Goal: Information Seeking & Learning: Learn about a topic

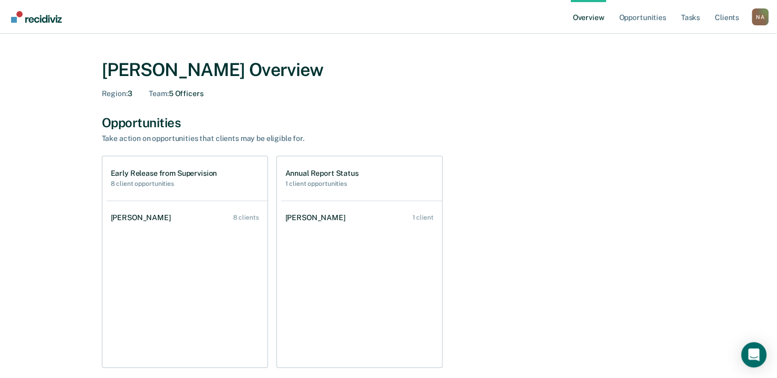
click at [315, 206] on link "[PERSON_NAME] 1 client" at bounding box center [361, 218] width 161 height 30
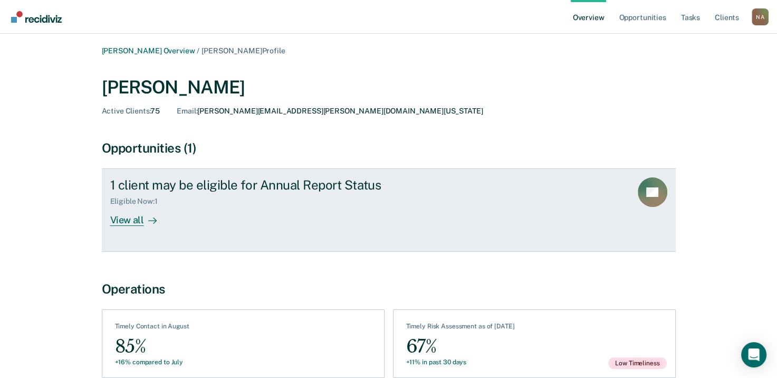
click at [138, 226] on link "1 client may be eligible for Annual Report Status Eligible Now : 1 View all BL" at bounding box center [389, 209] width 574 height 83
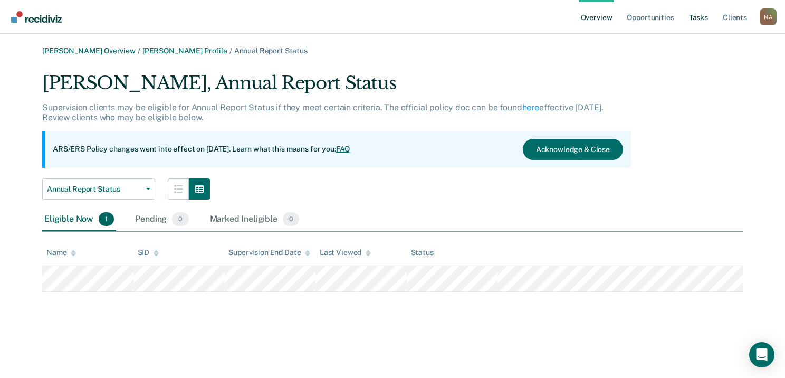
click at [698, 20] on link "Tasks" at bounding box center [698, 17] width 23 height 34
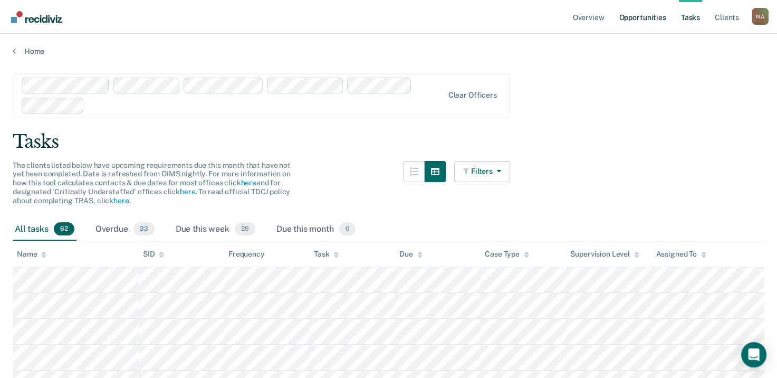
click at [643, 17] on link "Opportunities" at bounding box center [642, 17] width 51 height 34
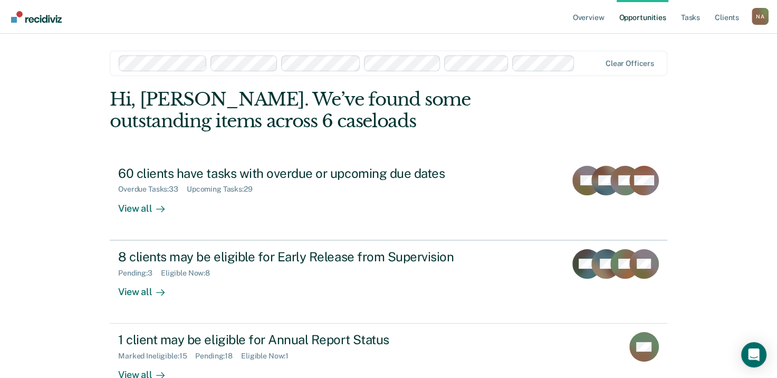
click at [587, 17] on link "Overview" at bounding box center [589, 17] width 36 height 34
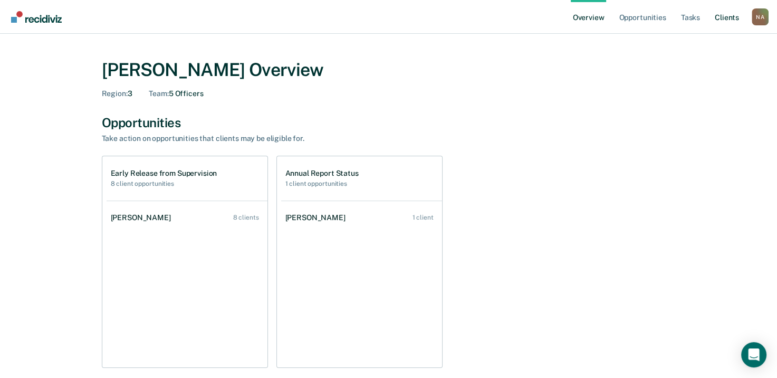
click at [717, 21] on link "Client s" at bounding box center [727, 17] width 29 height 34
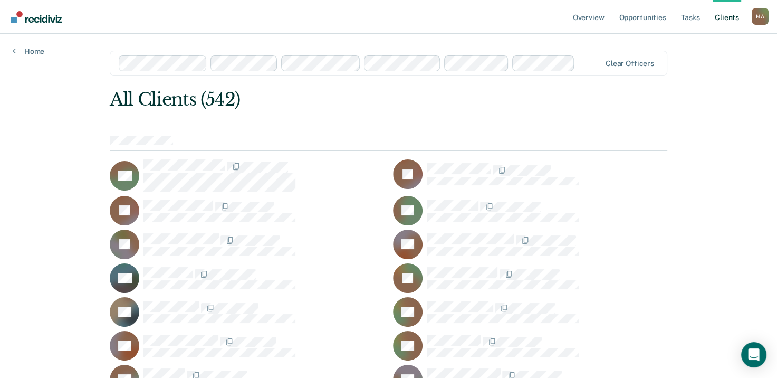
click at [724, 19] on link "Client s" at bounding box center [727, 17] width 29 height 34
click at [686, 23] on link "Tasks" at bounding box center [690, 17] width 23 height 34
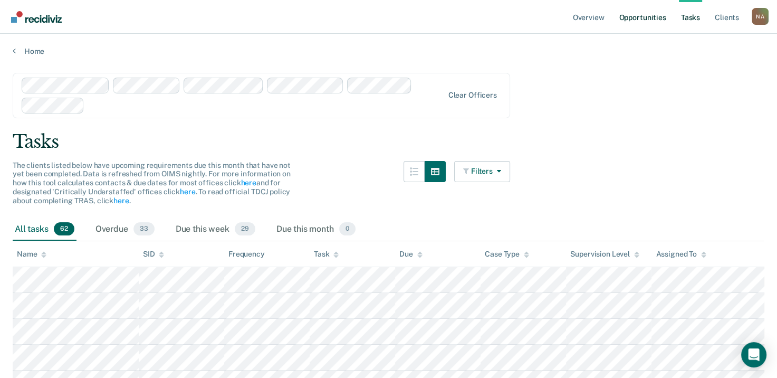
click at [636, 17] on link "Opportunities" at bounding box center [642, 17] width 51 height 34
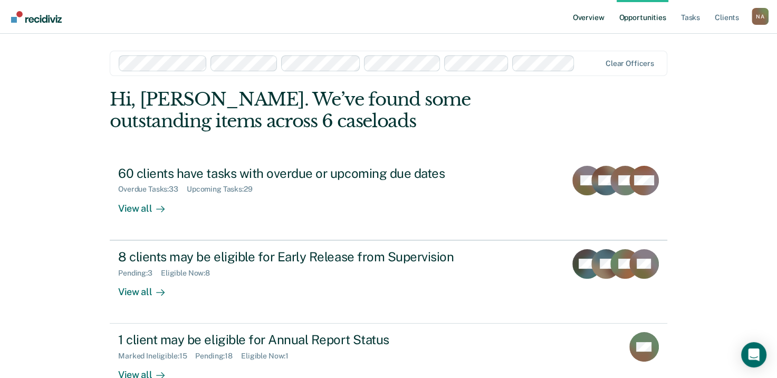
click at [586, 14] on link "Overview" at bounding box center [589, 17] width 36 height 34
